Goal: Transaction & Acquisition: Purchase product/service

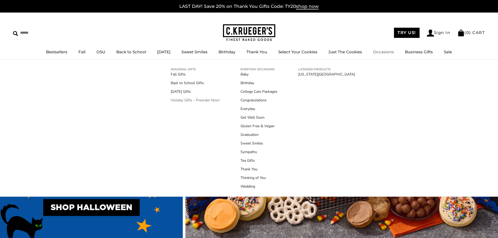
click at [192, 101] on link "Holiday Gifts - Preorder Now!" at bounding box center [195, 99] width 49 height 5
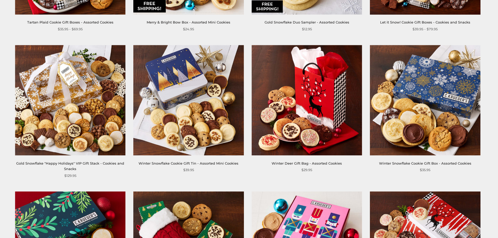
scroll to position [601, 0]
